Goal: Task Accomplishment & Management: Complete application form

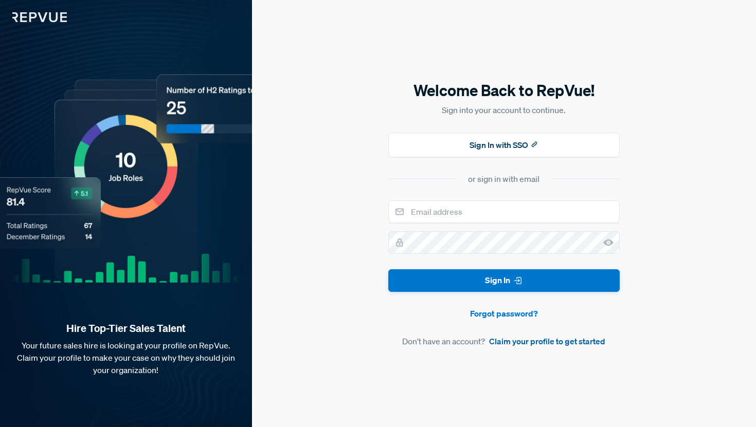
click at [559, 343] on link "Claim your profile to get started" at bounding box center [547, 341] width 116 height 12
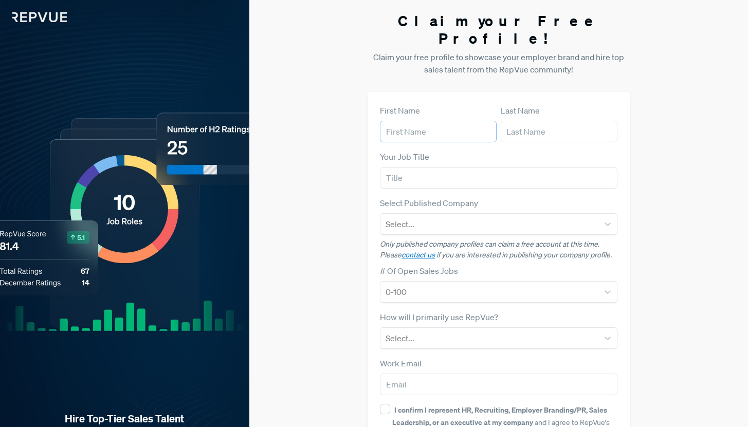
click at [424, 121] on input "text" at bounding box center [438, 132] width 117 height 22
type input "jack"
type input "[PERSON_NAME]"
type input "recruiter"
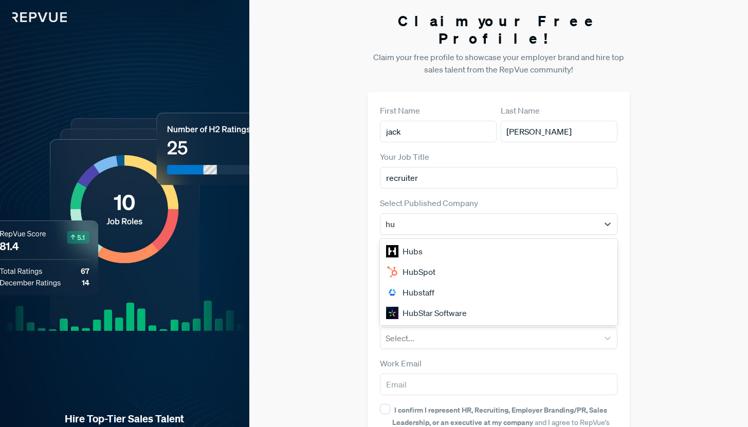
type input "h"
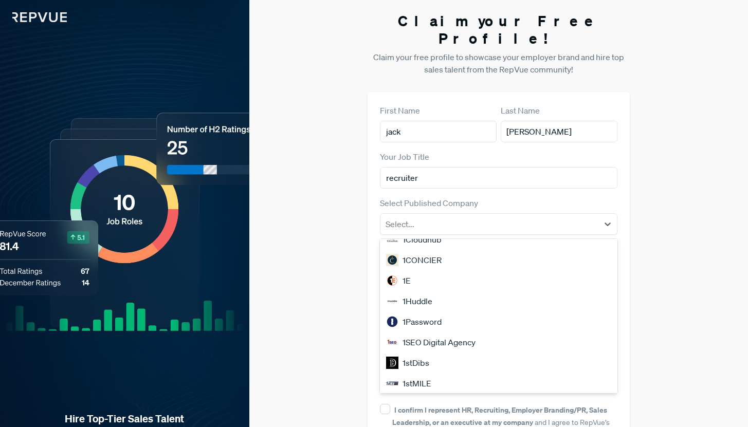
scroll to position [428, 0]
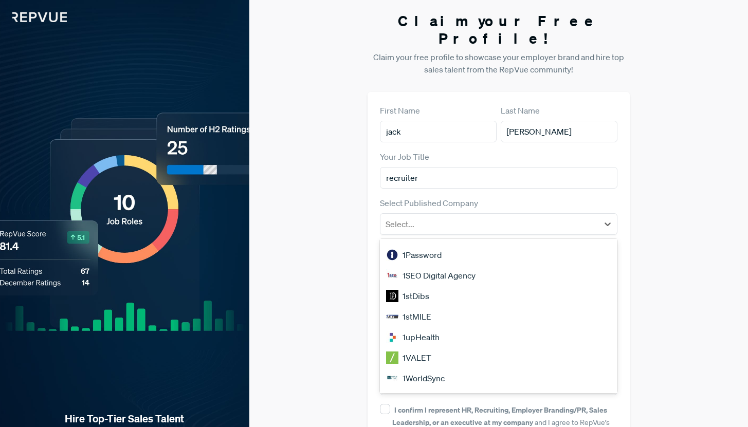
click at [465, 245] on div "1Password" at bounding box center [498, 255] width 237 height 21
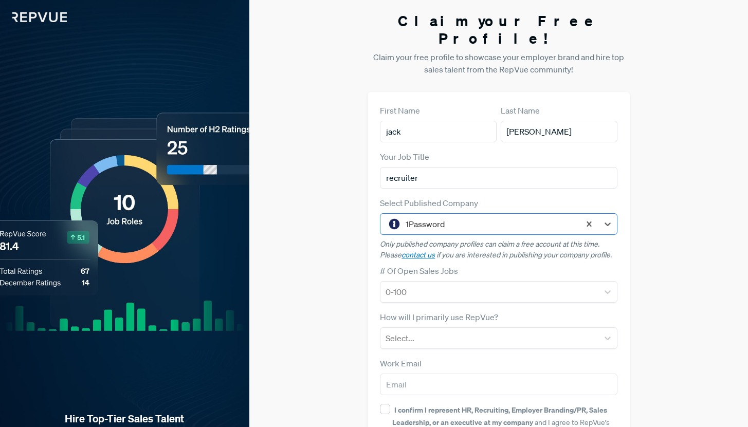
click at [484, 217] on div at bounding box center [490, 224] width 169 height 14
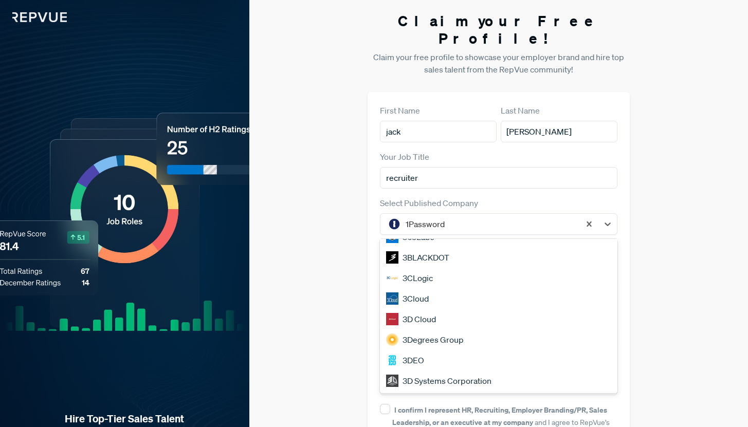
scroll to position [0, 0]
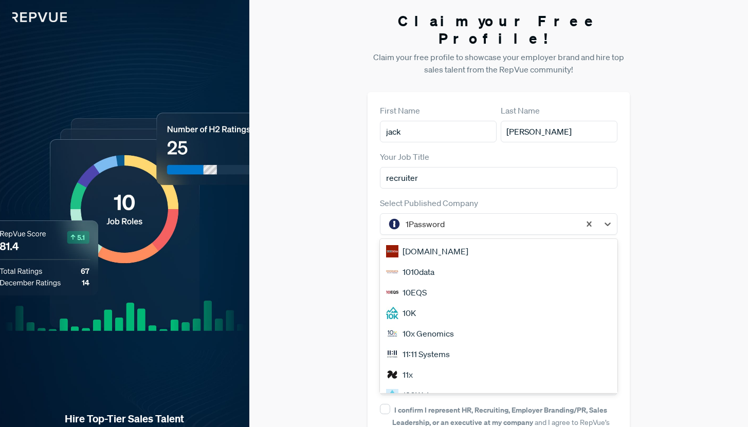
click at [472, 239] on div "[DOMAIN_NAME] 1010data 10EQS 10K 10x Genomics 11:11 Systems 11x 120Water 15Five…" at bounding box center [498, 316] width 237 height 154
click at [517, 173] on form "First Name [PERSON_NAME] Last Name [PERSON_NAME] Your Job Title recruiter Selec…" at bounding box center [498, 298] width 237 height 388
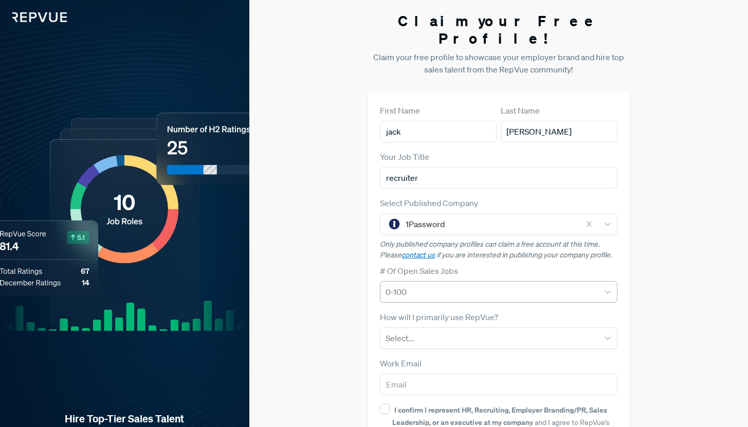
click at [445, 285] on div at bounding box center [489, 292] width 207 height 14
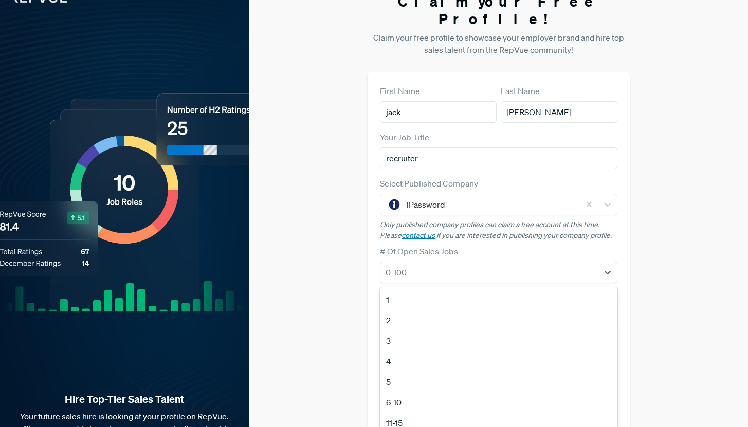
scroll to position [21, 0]
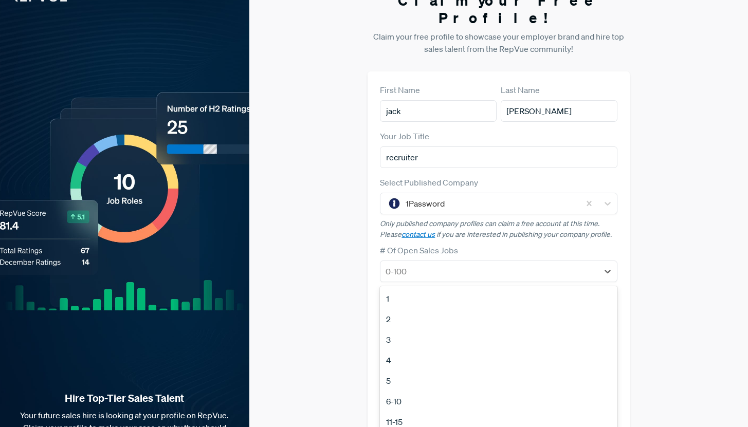
click at [446, 309] on div "2" at bounding box center [498, 319] width 237 height 21
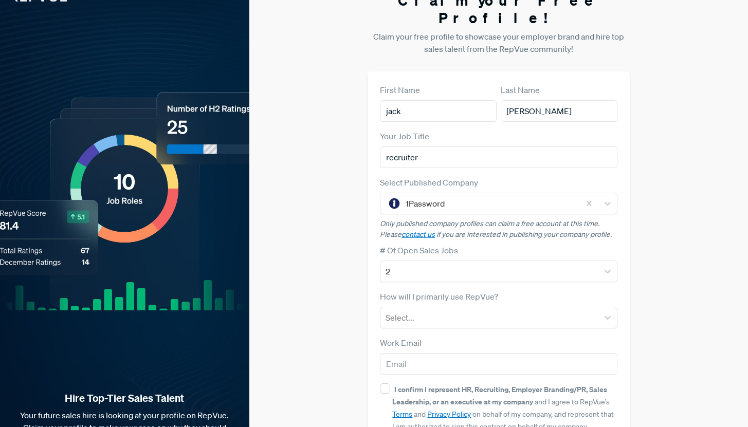
click at [460, 290] on div "How will I primarily use RepVue? Select..." at bounding box center [498, 309] width 237 height 38
click at [460, 311] on div at bounding box center [489, 318] width 207 height 14
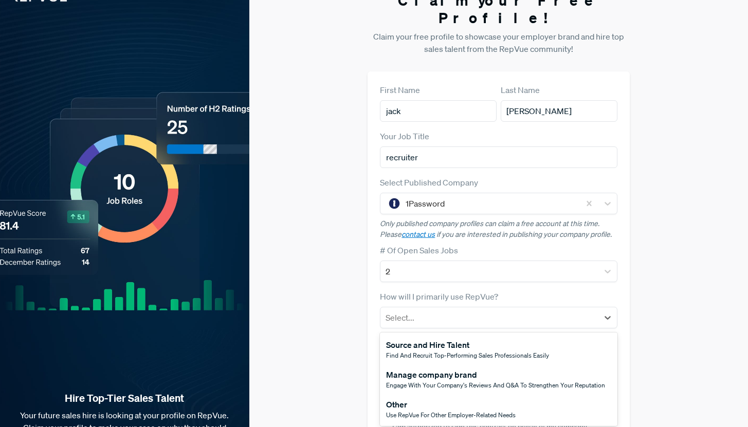
click at [495, 339] on div "Source and Hire Talent" at bounding box center [467, 345] width 163 height 12
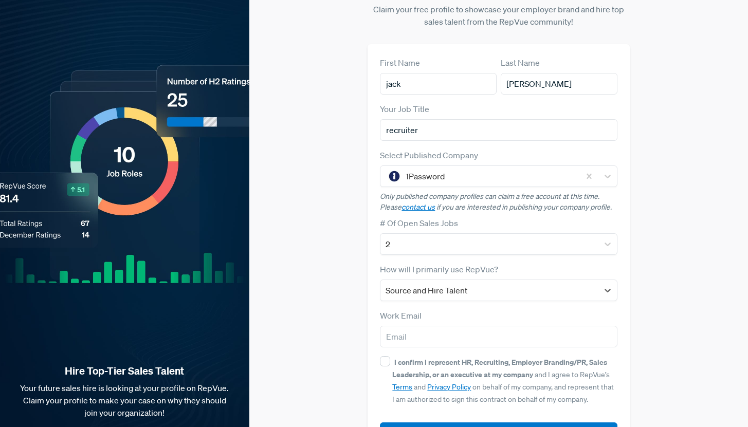
scroll to position [72, 0]
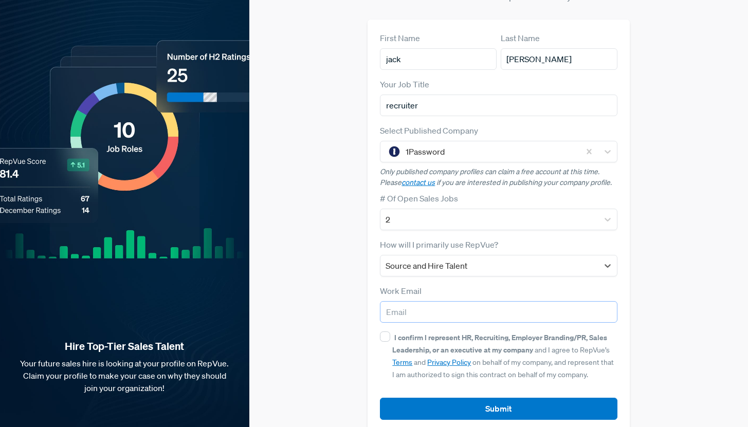
click at [497, 301] on input "email" at bounding box center [498, 312] width 237 height 22
click at [332, 193] on div "Claim your Free Profile! Claim your free profile to showcase your employer bran…" at bounding box center [498, 186] width 499 height 517
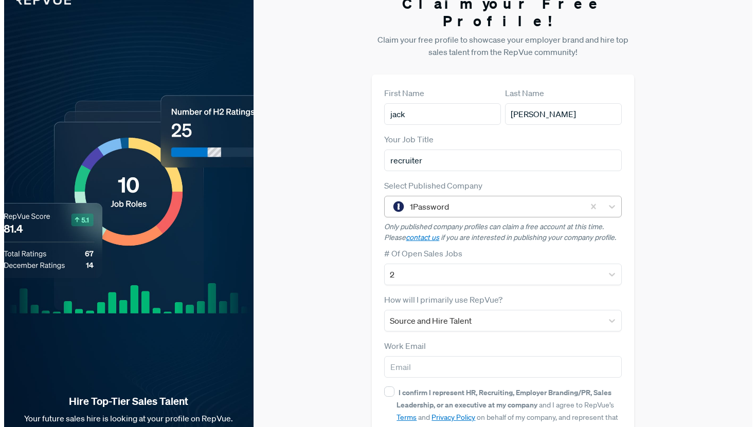
scroll to position [0, 0]
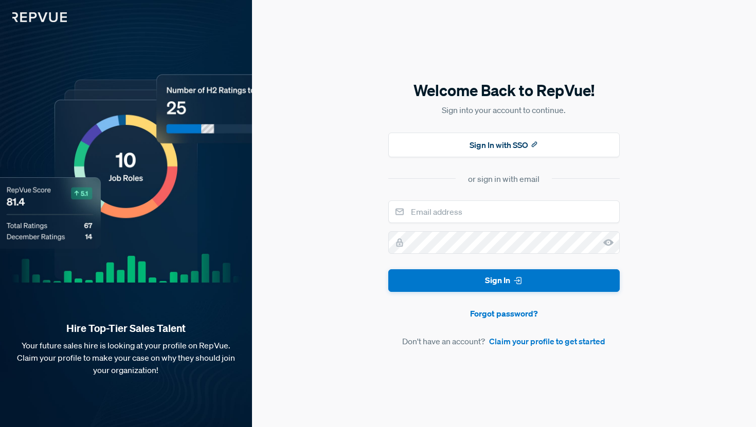
click at [41, 19] on img at bounding box center [33, 11] width 67 height 22
click at [14, 22] on div "Hire Top-Tier Sales Talent Your future sales hire is looking at your profile on…" at bounding box center [126, 213] width 252 height 427
click at [20, 21] on img at bounding box center [33, 11] width 67 height 22
